Goal: Task Accomplishment & Management: Manage account settings

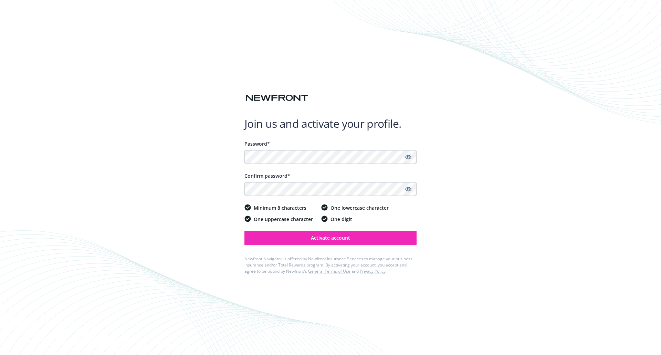
click at [410, 158] on icon "Show password" at bounding box center [408, 157] width 6 height 4
click at [409, 189] on icon "Show password" at bounding box center [408, 189] width 6 height 6
click at [371, 238] on button "Activate account" at bounding box center [330, 238] width 172 height 14
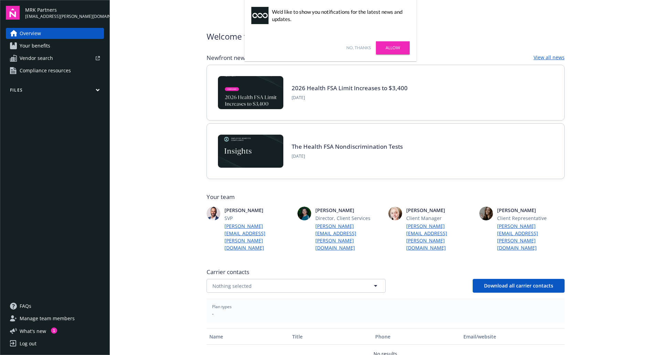
click at [401, 51] on link "Allow" at bounding box center [393, 47] width 34 height 13
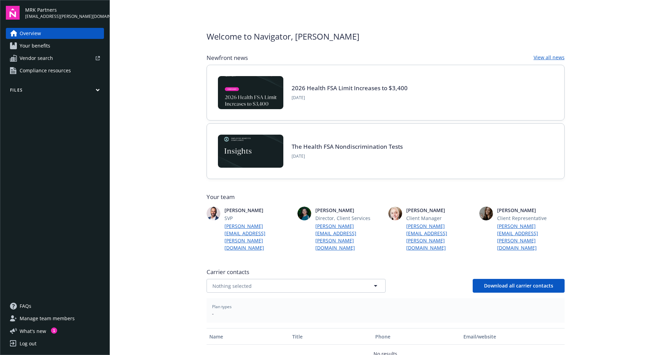
click at [629, 27] on main "Welcome to Navigator , [PERSON_NAME] Newfront news View all news 2026 Health FS…" at bounding box center [385, 177] width 551 height 355
drag, startPoint x: 652, startPoint y: 0, endPoint x: 628, endPoint y: 123, distance: 125.4
click at [628, 123] on main "Welcome to Navigator , [PERSON_NAME] Newfront news View all news 2026 Health FS…" at bounding box center [385, 177] width 551 height 355
